Goal: Task Accomplishment & Management: Manage account settings

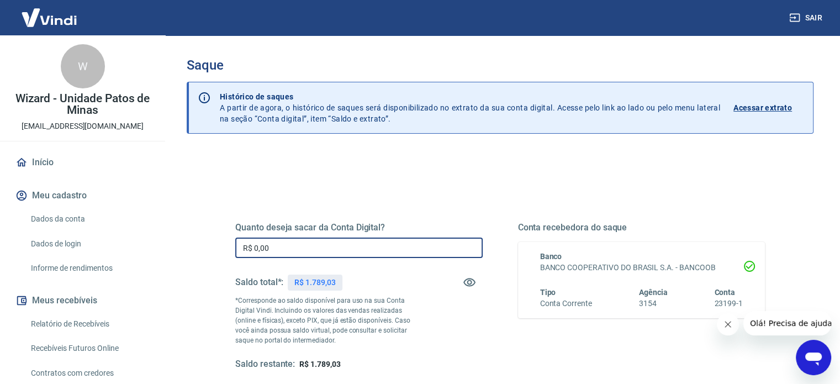
click at [307, 247] on input "R$ 0,00" at bounding box center [358, 247] width 247 height 20
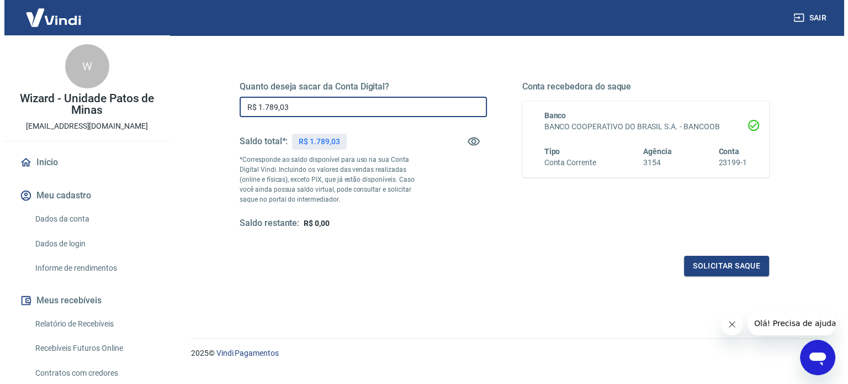
scroll to position [161, 0]
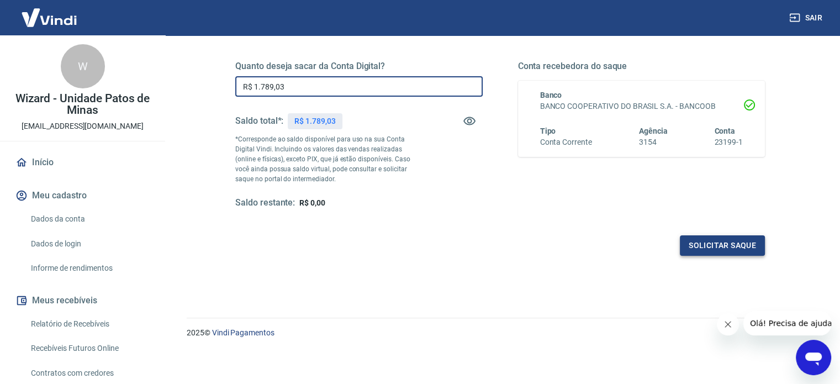
type input "R$ 1.789,03"
click at [709, 242] on button "Solicitar saque" at bounding box center [722, 245] width 85 height 20
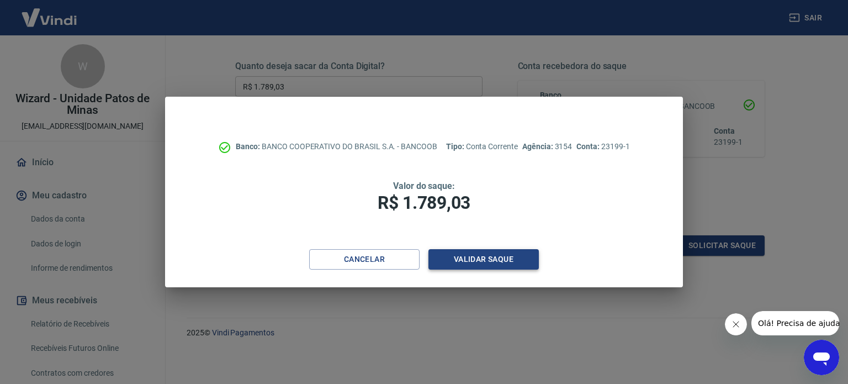
click at [472, 258] on button "Validar saque" at bounding box center [483, 259] width 110 height 20
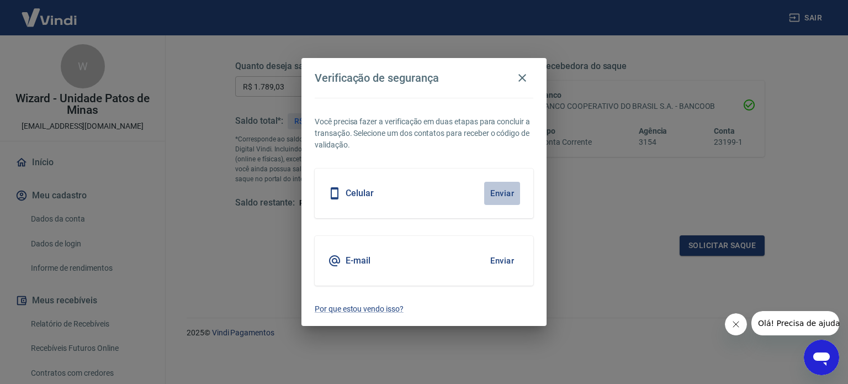
click at [501, 189] on button "Enviar" at bounding box center [502, 193] width 36 height 23
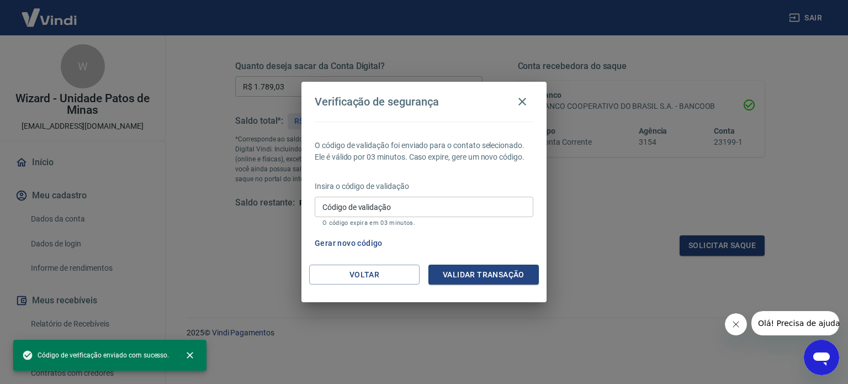
click at [338, 211] on input "Código de validação" at bounding box center [424, 207] width 219 height 20
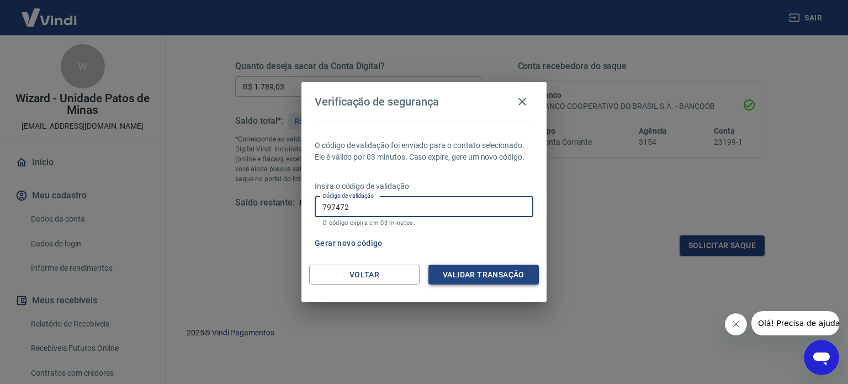
type input "797472"
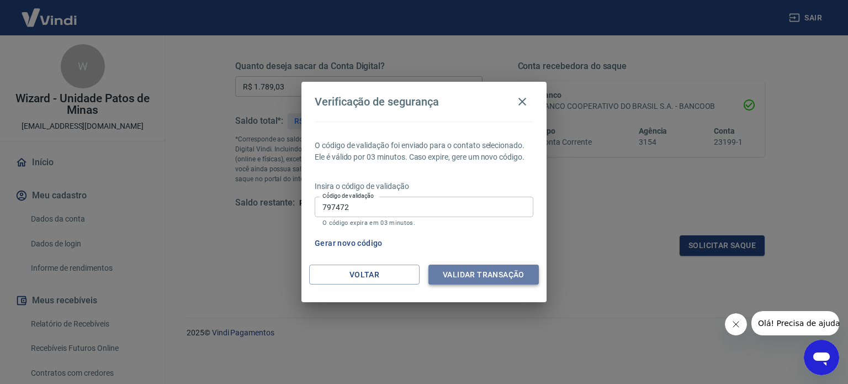
click at [460, 276] on button "Validar transação" at bounding box center [483, 274] width 110 height 20
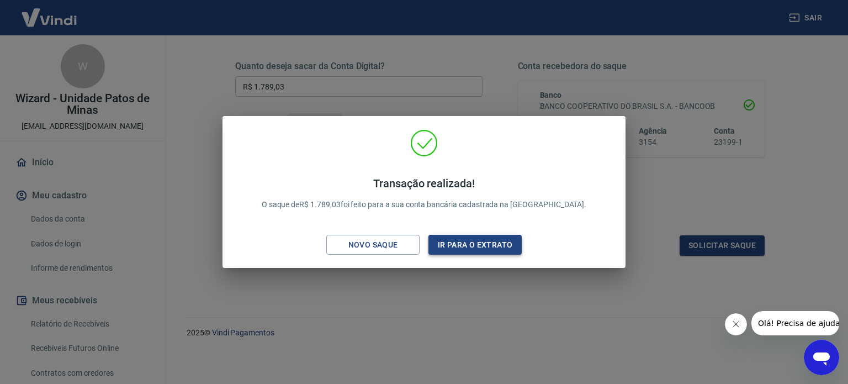
click at [488, 245] on button "Ir para o extrato" at bounding box center [474, 245] width 93 height 20
